Goal: Task Accomplishment & Management: Manage account settings

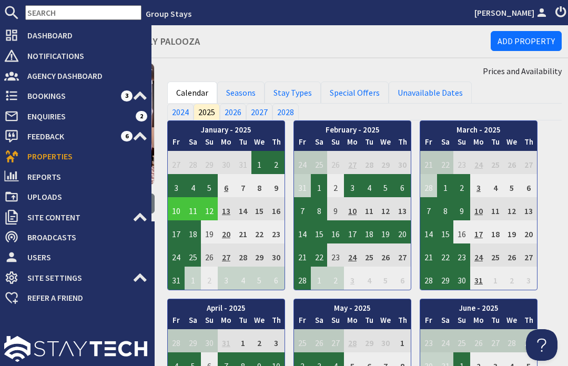
click at [18, 35] on icon at bounding box center [11, 35] width 15 height 15
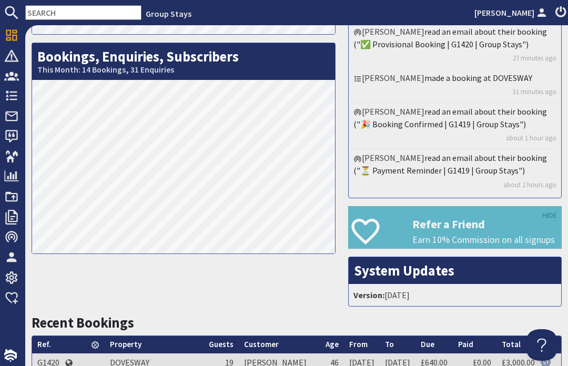
scroll to position [174, 0]
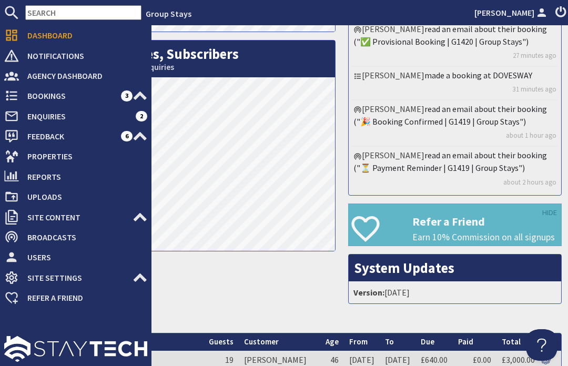
click at [21, 89] on span "Bookings" at bounding box center [70, 95] width 102 height 17
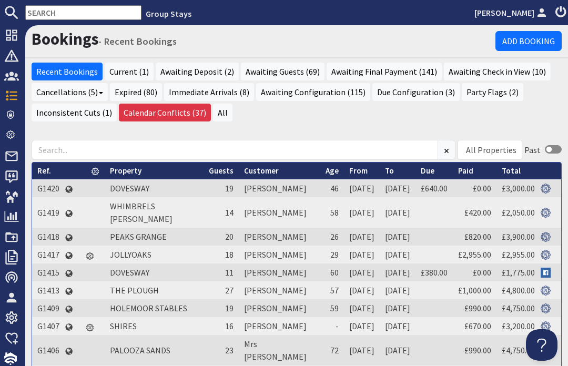
click at [421, 122] on ul "Recent Bookings Current (1) Awaiting Deposit (2) Awaiting Guests (69) Awaiting …" at bounding box center [297, 94] width 530 height 62
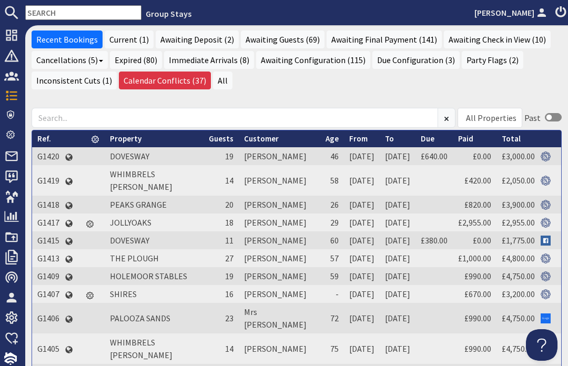
scroll to position [32, 0]
click at [130, 228] on link "JOLLYOAKS" at bounding box center [131, 222] width 42 height 11
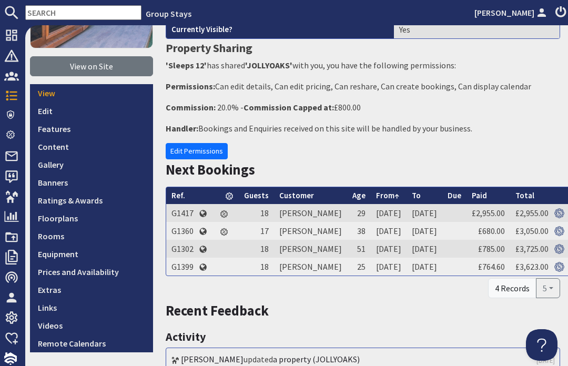
scroll to position [142, 2]
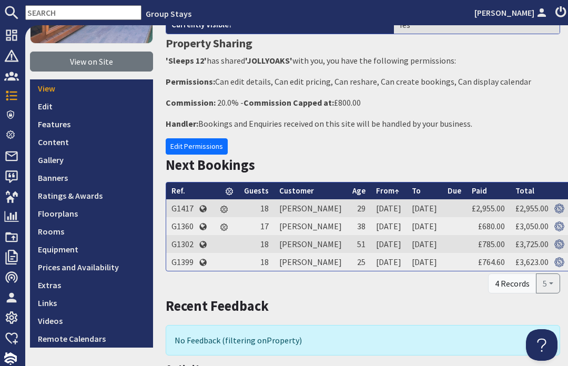
click at [113, 270] on link "Prices and Availability" at bounding box center [91, 267] width 123 height 18
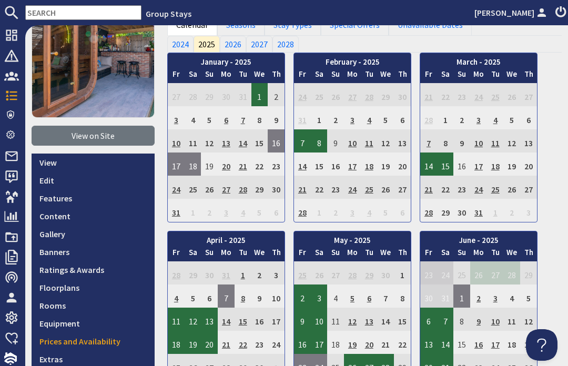
click at [18, 89] on icon at bounding box center [11, 95] width 15 height 15
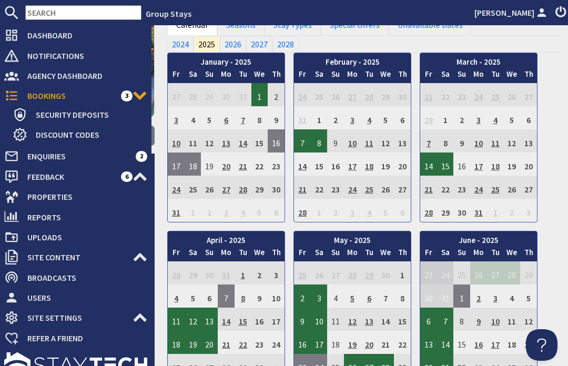
scroll to position [42, 0]
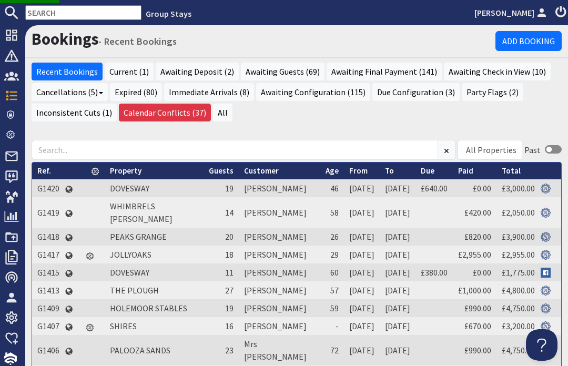
click at [222, 47] on h1 "Bookings - Recent Bookings" at bounding box center [264, 38] width 464 height 19
click at [129, 223] on link "WHIMBRELS [PERSON_NAME]" at bounding box center [141, 212] width 63 height 23
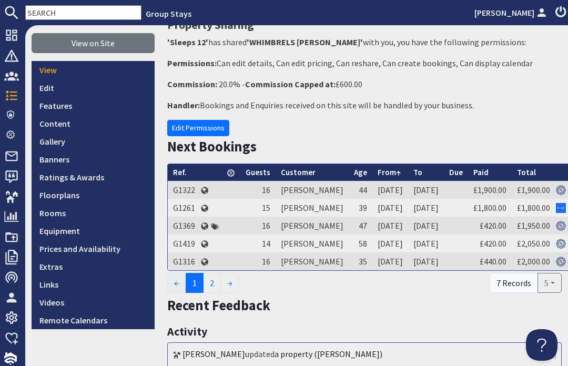
scroll to position [175, 0]
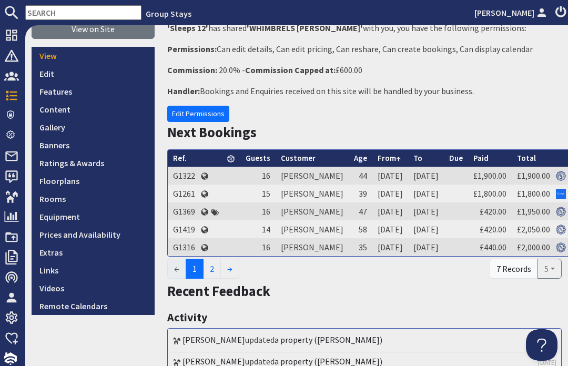
click at [125, 234] on link "Prices and Availability" at bounding box center [93, 235] width 123 height 18
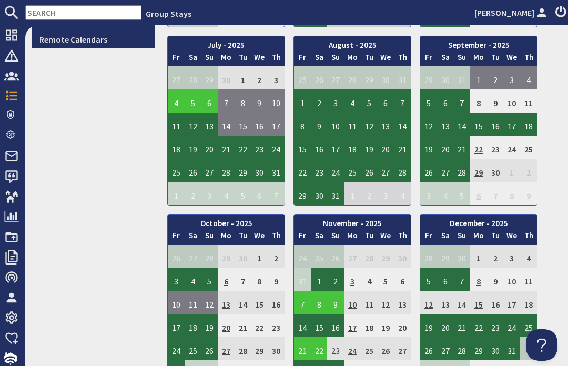
scroll to position [441, 0]
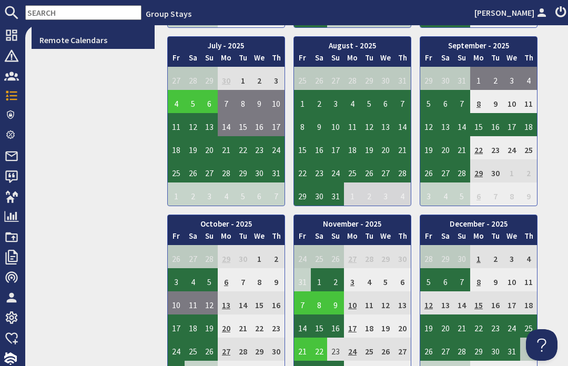
click at [482, 104] on td "8" at bounding box center [478, 101] width 17 height 23
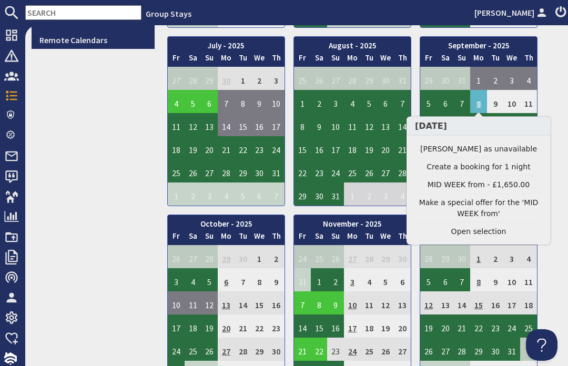
click at [478, 107] on td "8" at bounding box center [478, 101] width 17 height 23
click at [472, 233] on link "Clear selection" at bounding box center [478, 231] width 129 height 11
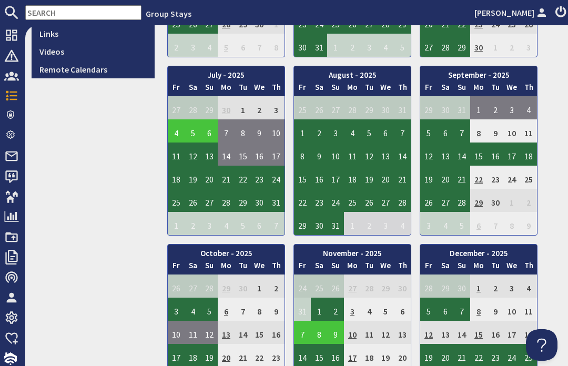
scroll to position [405, 0]
